Goal: Task Accomplishment & Management: Use online tool/utility

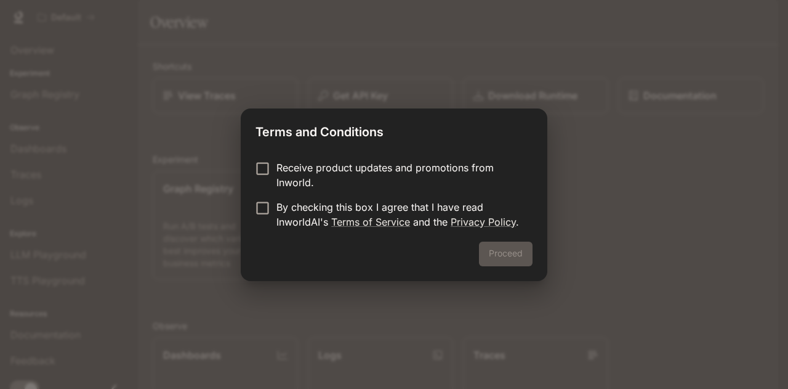
click at [402, 186] on p "Receive product updates and promotions from Inworld." at bounding box center [400, 175] width 246 height 30
click at [314, 219] on p "By checking this box I agree that I have read InworldAI's Terms of Service and …" at bounding box center [400, 215] width 246 height 30
click at [511, 250] on button "Proceed" at bounding box center [506, 253] width 54 height 25
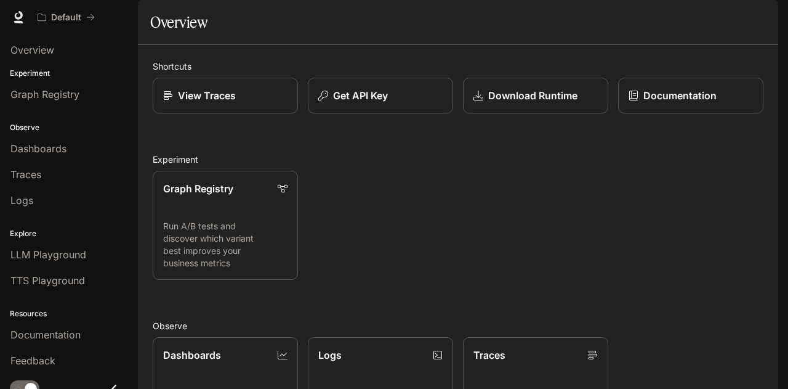
click at [659, 103] on p "Documentation" at bounding box center [680, 95] width 73 height 15
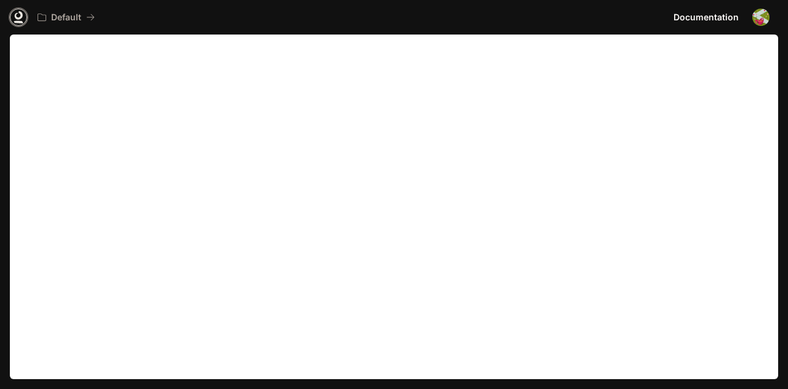
click at [14, 17] on icon at bounding box center [18, 17] width 12 height 12
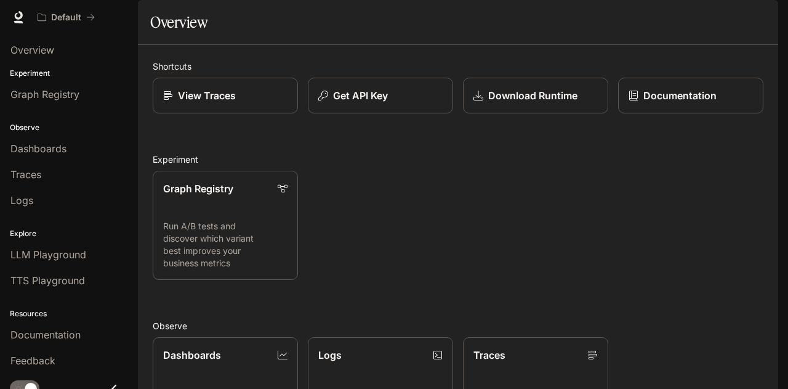
click at [267, 113] on link "View Traces" at bounding box center [225, 96] width 145 height 36
